Goal: Task Accomplishment & Management: Manage account settings

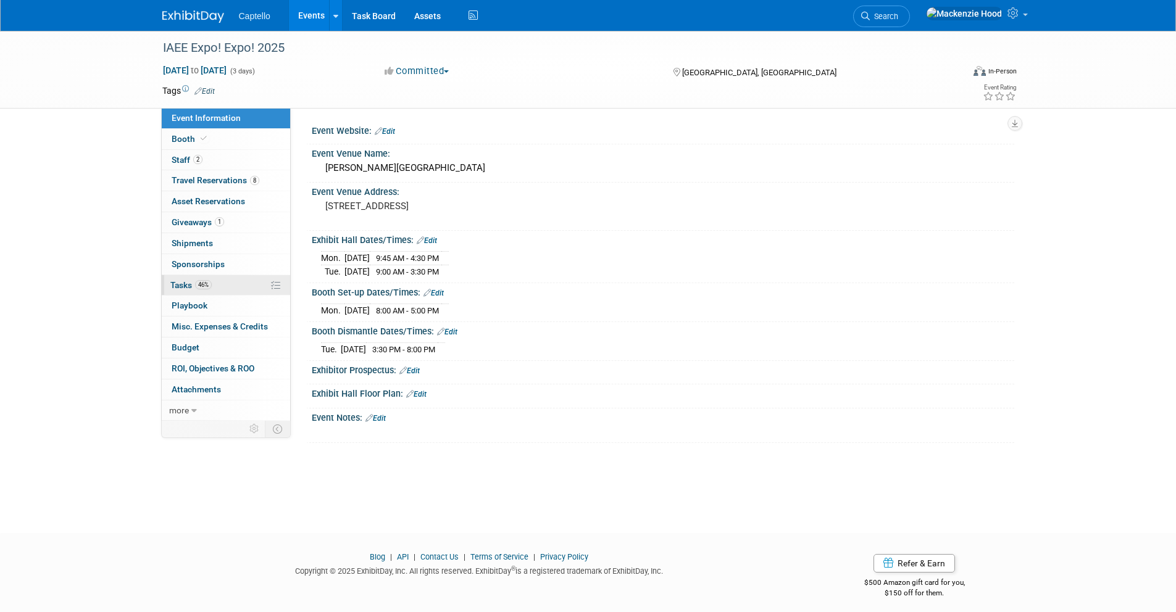
click at [251, 280] on link "46% Tasks 46%" at bounding box center [226, 285] width 128 height 20
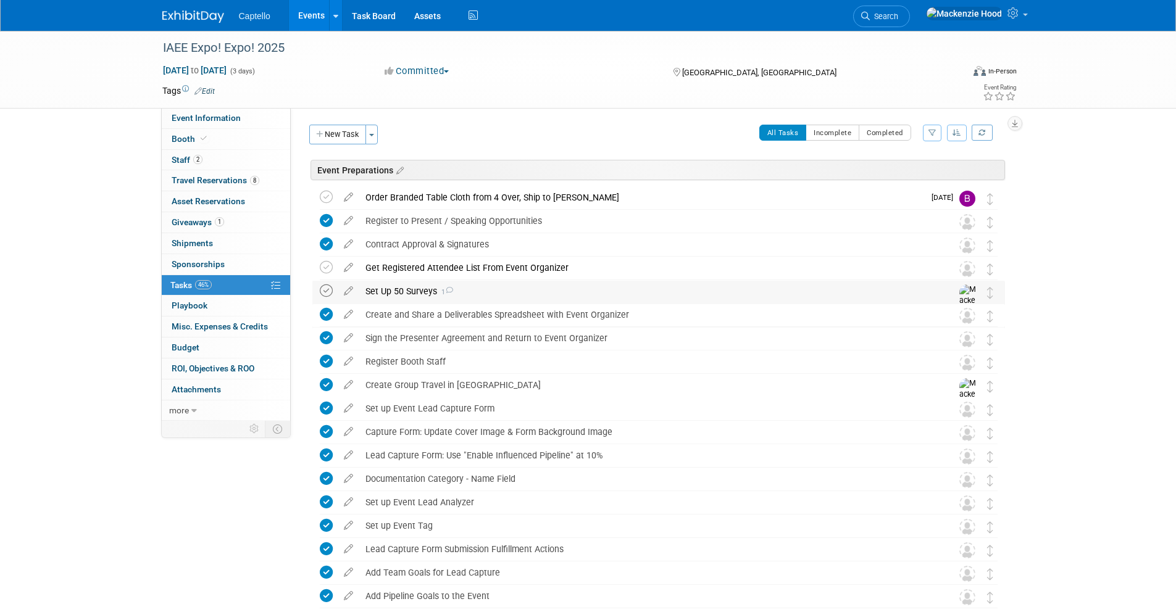
click at [326, 290] on icon at bounding box center [326, 290] width 13 height 13
click at [323, 130] on button "New Task" at bounding box center [337, 135] width 57 height 20
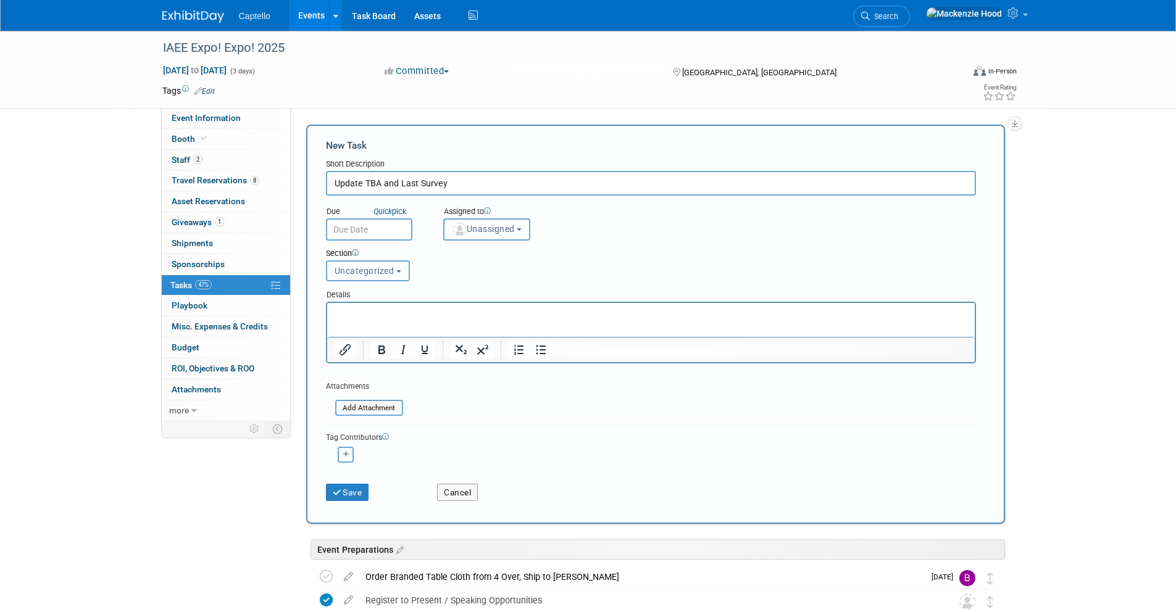
drag, startPoint x: 415, startPoint y: 183, endPoint x: 399, endPoint y: 180, distance: 16.2
click at [399, 180] on input "Update TBA and Last Survey" at bounding box center [651, 183] width 650 height 25
click at [420, 184] on input "Update TBA and Last Survey" at bounding box center [651, 183] width 650 height 25
click at [417, 183] on input "Update TBA and Last Survey" at bounding box center [651, 183] width 650 height 25
paste input "stainability Sanctuary Su"
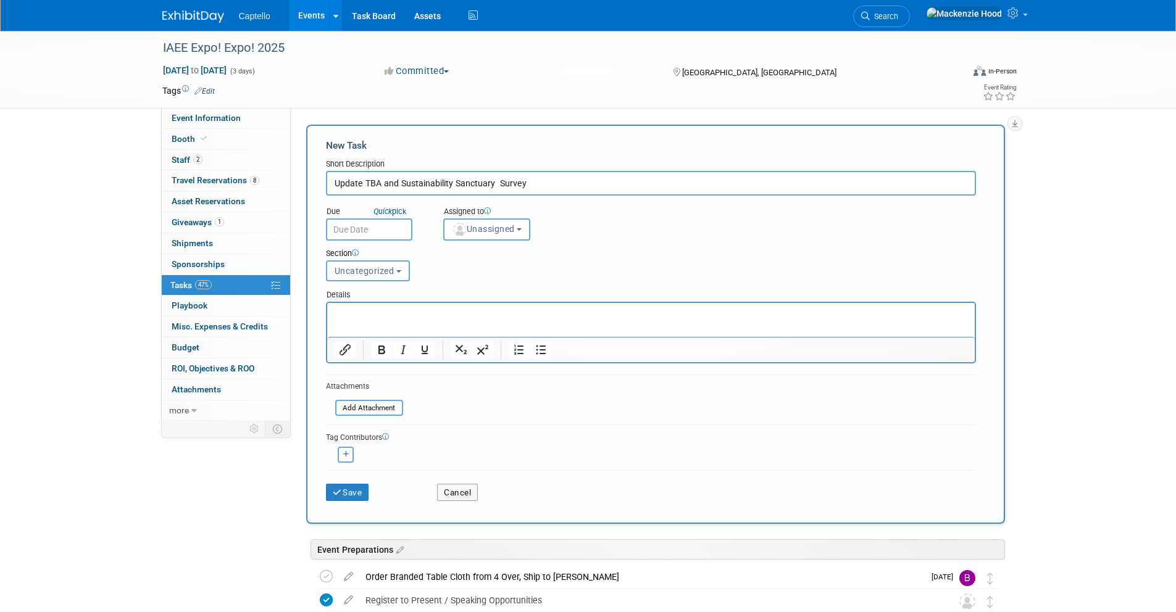
click at [562, 185] on input "Update TBA and Sustainability Sanctuary Survey" at bounding box center [651, 183] width 650 height 25
click at [498, 181] on input "Update TBA and Sustainability Sanctuary Survey" at bounding box center [651, 183] width 650 height 25
click at [533, 178] on input "Update TBA and Sustainability Sanctuary Survey" at bounding box center [651, 183] width 650 height 25
type input "Update TBA and Sustainability Sanctuary Survey"
click at [357, 274] on span "Uncategorized" at bounding box center [364, 271] width 60 height 10
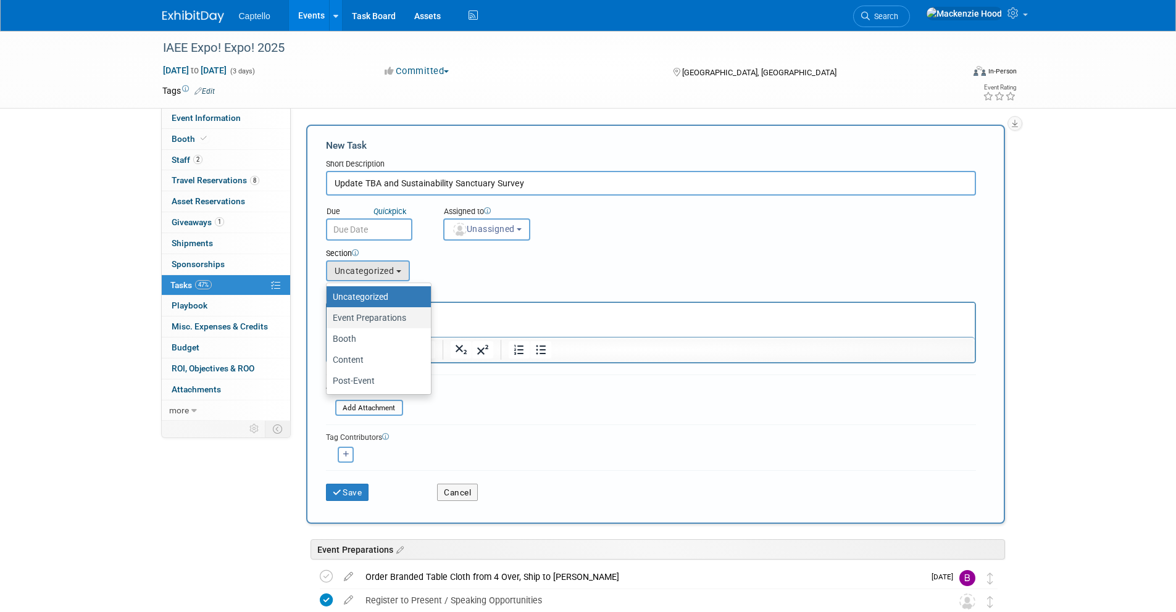
click at [361, 319] on label "Event Preparations" at bounding box center [376, 318] width 86 height 16
click at [328, 319] on input "Event Preparations" at bounding box center [324, 318] width 8 height 8
select select "11273321"
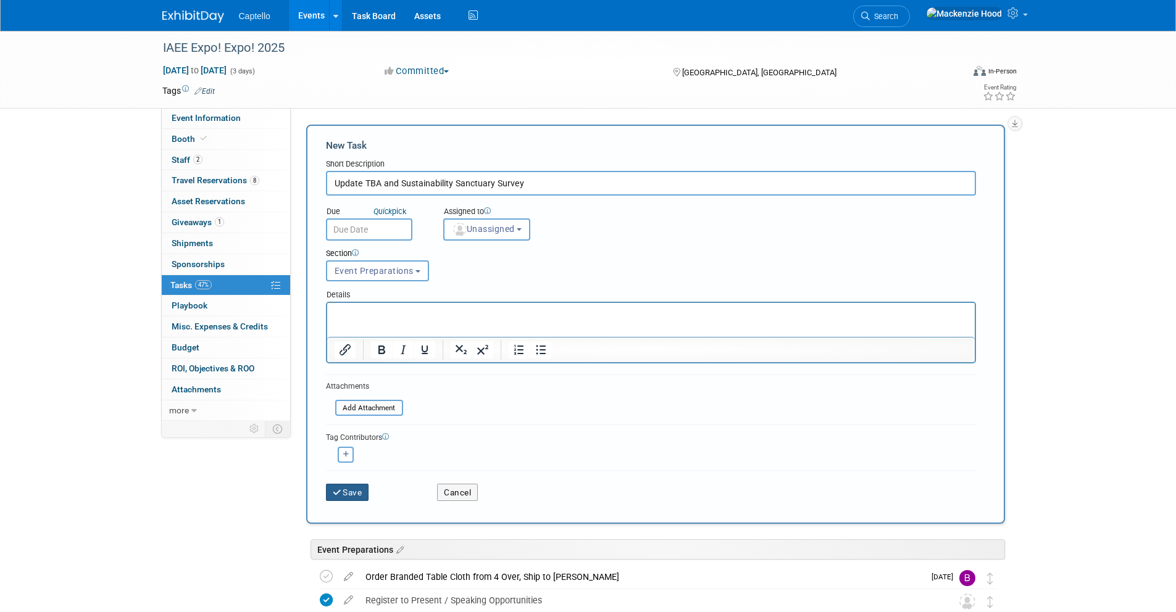
click at [354, 492] on button "Save" at bounding box center [347, 492] width 43 height 17
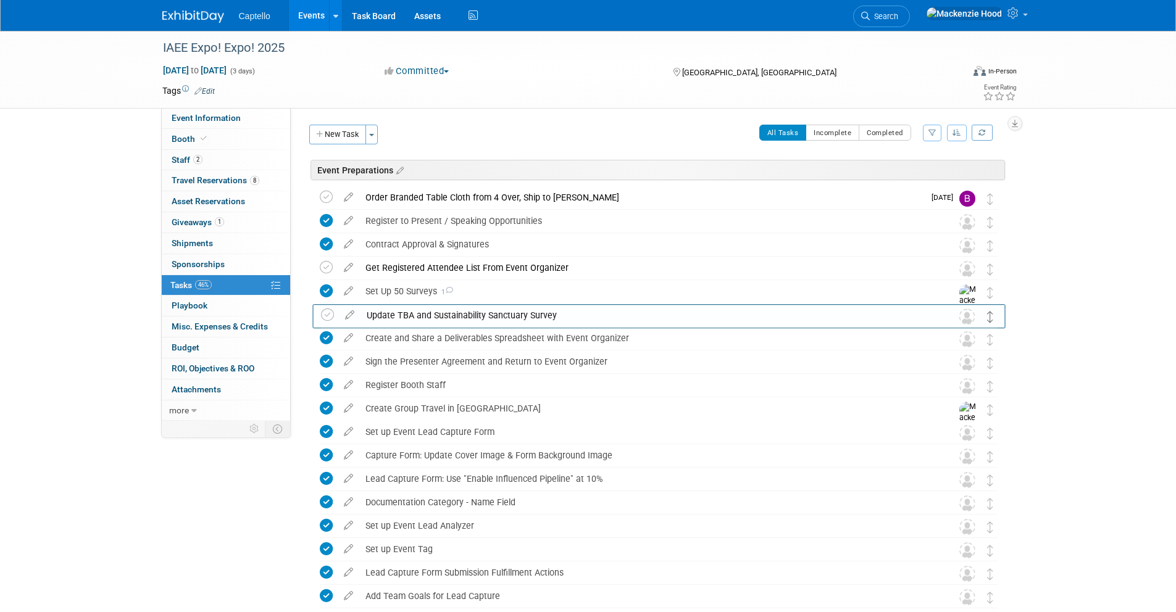
drag, startPoint x: 989, startPoint y: 201, endPoint x: 989, endPoint y: 318, distance: 117.3
